Goal: Task Accomplishment & Management: Complete application form

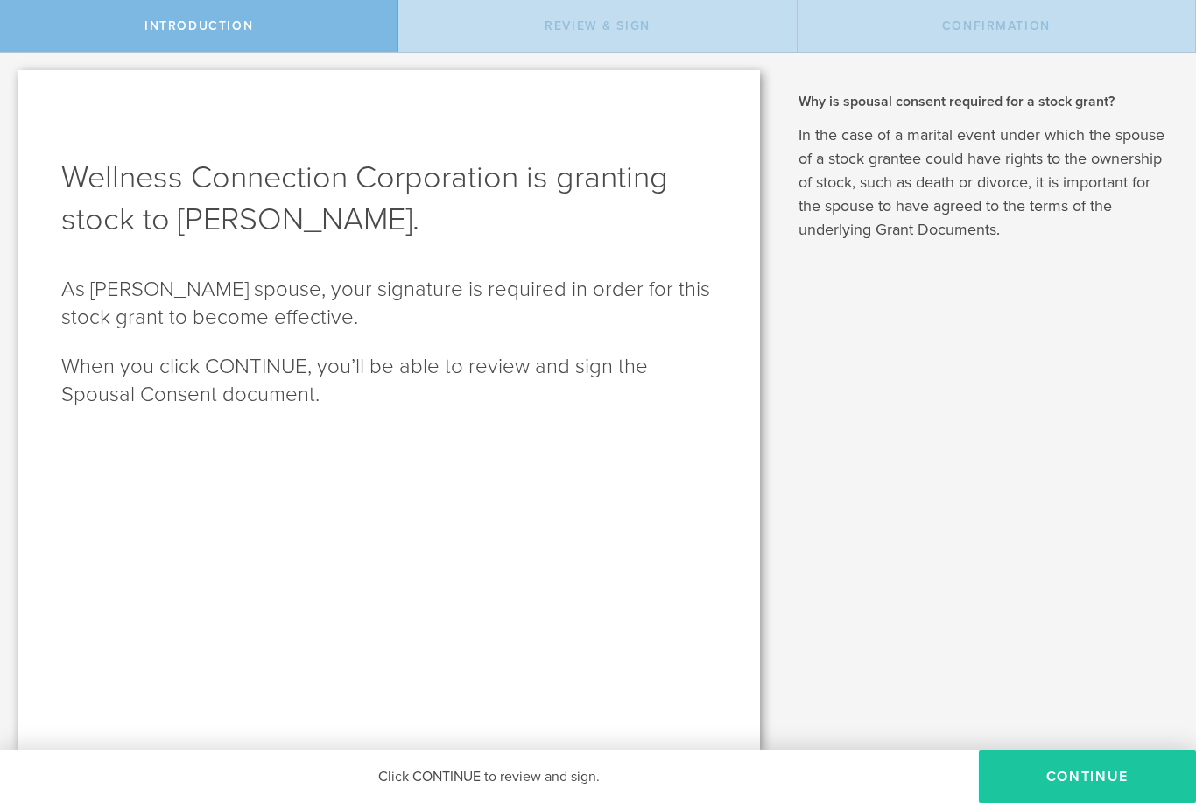
click at [1072, 754] on button "CONTINUE" at bounding box center [1087, 776] width 217 height 53
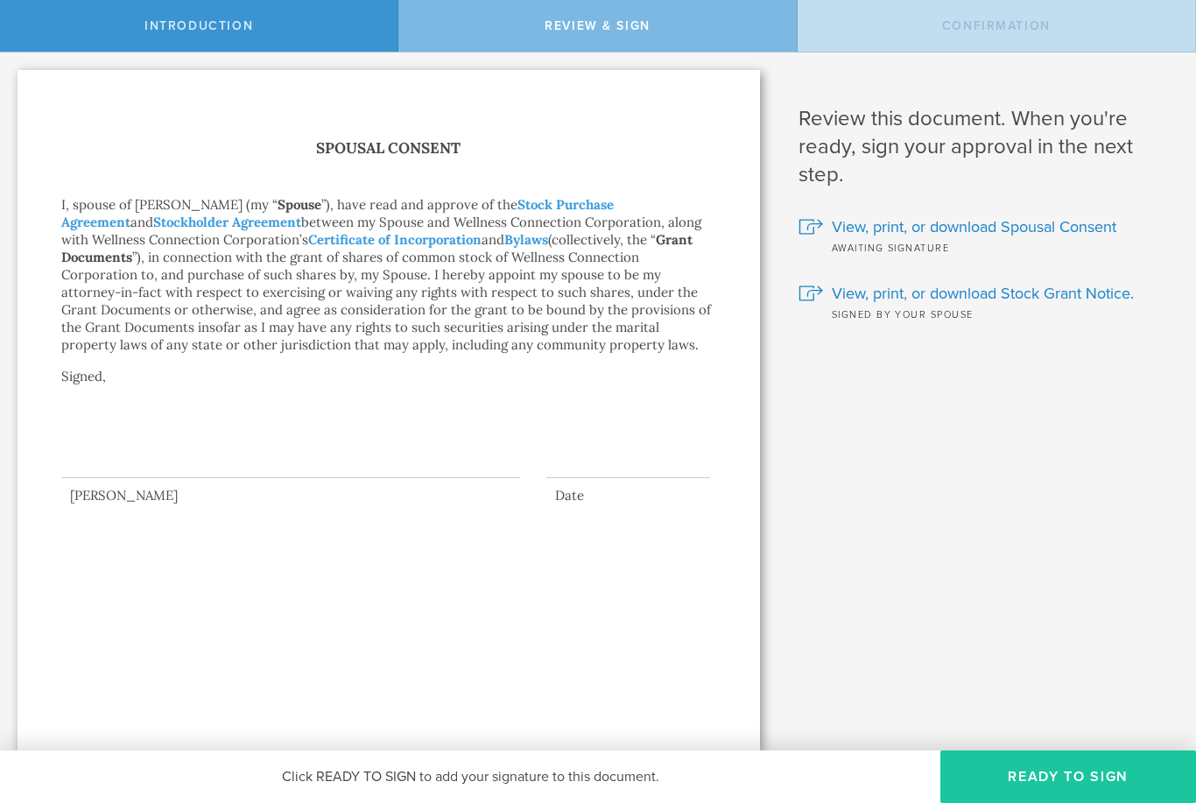
click at [1077, 769] on button "Ready to Sign" at bounding box center [1068, 776] width 256 height 53
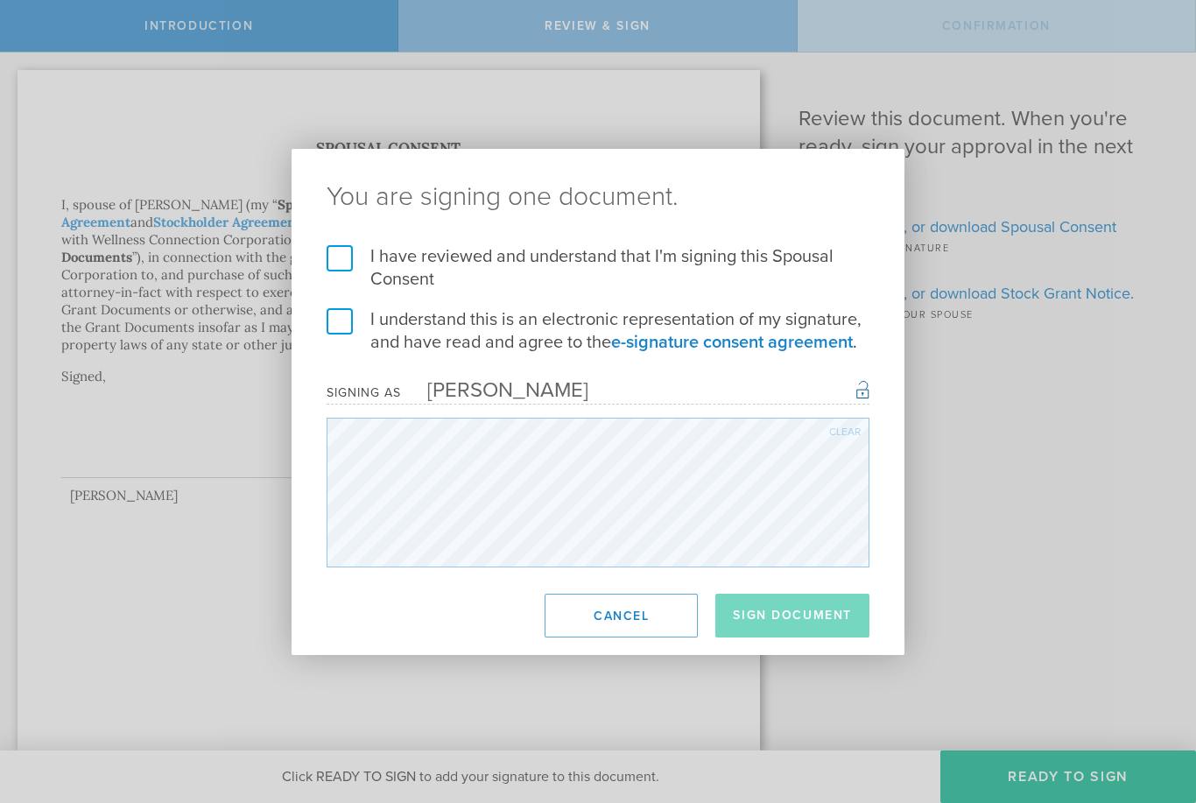
click at [331, 246] on label "I have reviewed and understand that I'm signing this Spousal Consent" at bounding box center [597, 268] width 543 height 46
click at [0, 0] on input "I have reviewed and understand that I'm signing this Spousal Consent" at bounding box center [0, 0] width 0 height 0
click at [345, 308] on label "I understand this is an electronic representation of my signature, and have rea…" at bounding box center [597, 331] width 543 height 46
click at [0, 0] on input "I understand this is an electronic representation of my signature, and have rea…" at bounding box center [0, 0] width 0 height 0
click at [782, 612] on button "Sign Document" at bounding box center [792, 615] width 154 height 44
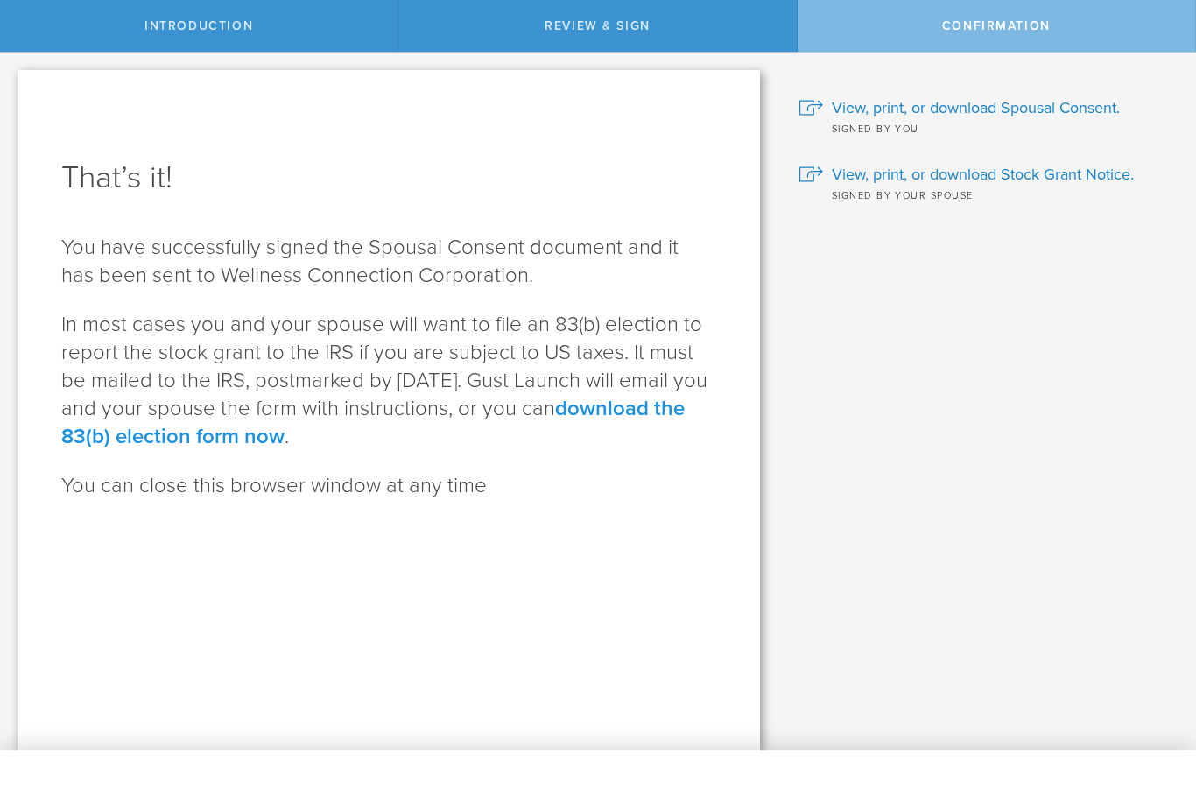
click at [301, 430] on link "download the 83(b) election form now" at bounding box center [372, 422] width 623 height 53
click at [179, 439] on link "download the 83(b) election form now" at bounding box center [372, 422] width 623 height 53
click at [302, 446] on link "download the 83(b) election form now" at bounding box center [372, 422] width 623 height 53
